Goal: Information Seeking & Learning: Find specific page/section

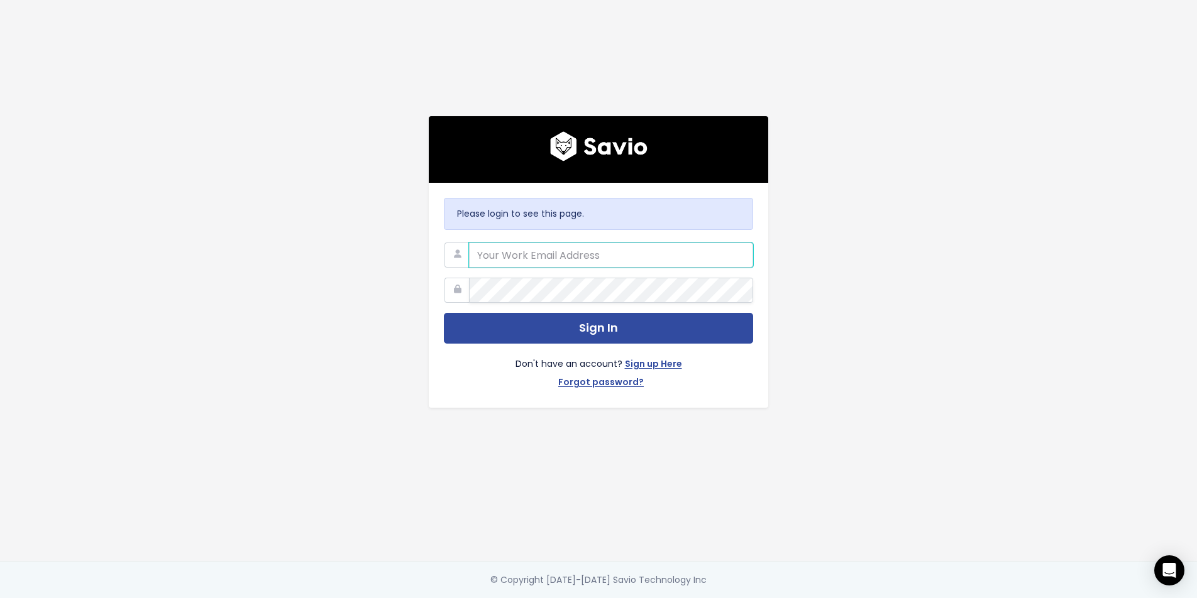
paste input "andy@spraye.io"
type input "andy@spraye.io"
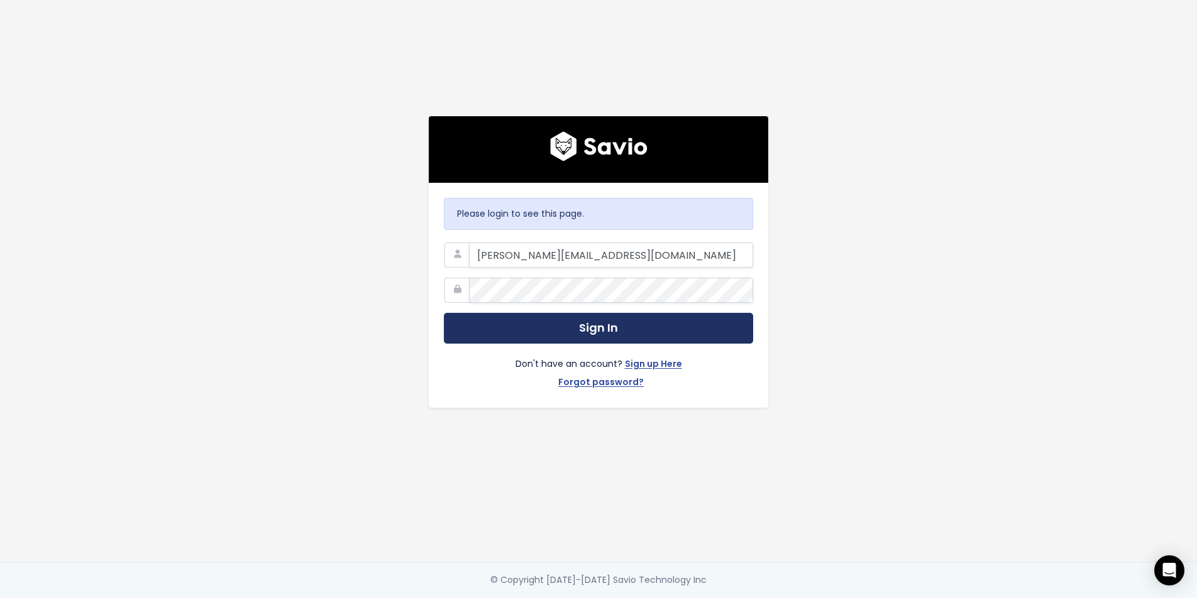
click at [605, 333] on button "Sign In" at bounding box center [598, 328] width 309 height 31
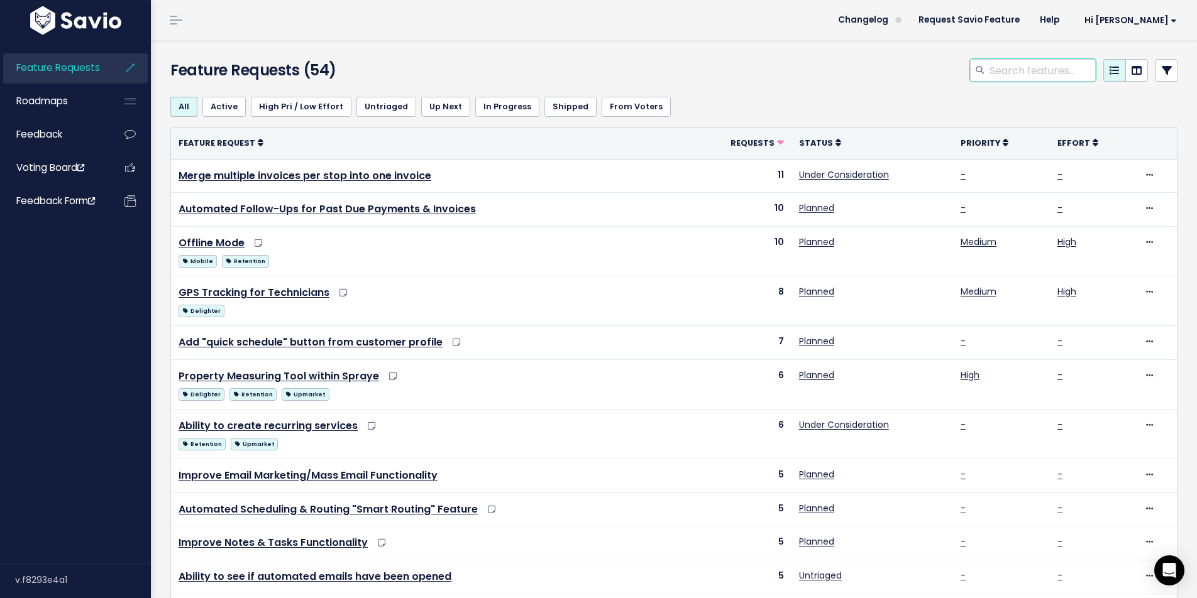
click at [993, 69] on input "search" at bounding box center [1041, 70] width 107 height 23
type input "service area"
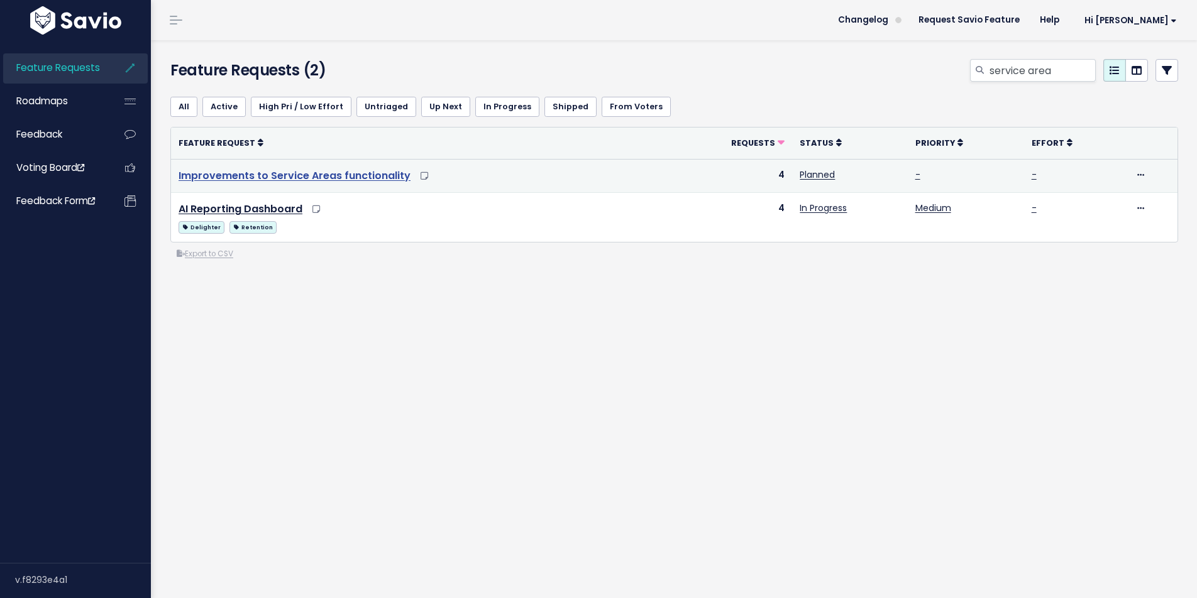
click at [365, 173] on link "Improvements to Service Areas functionality" at bounding box center [294, 175] width 232 height 14
